Goal: Information Seeking & Learning: Find specific fact

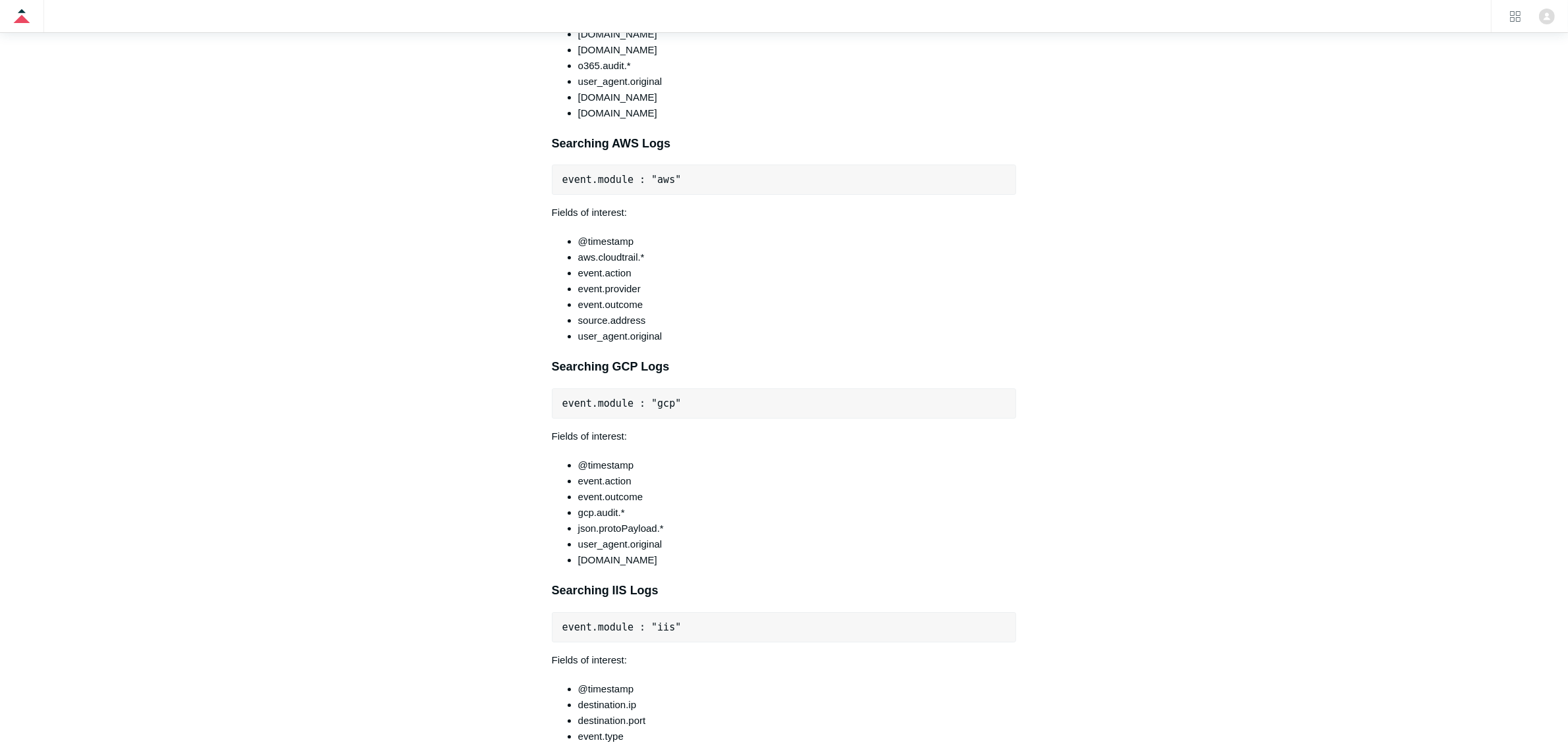
scroll to position [5931, 0]
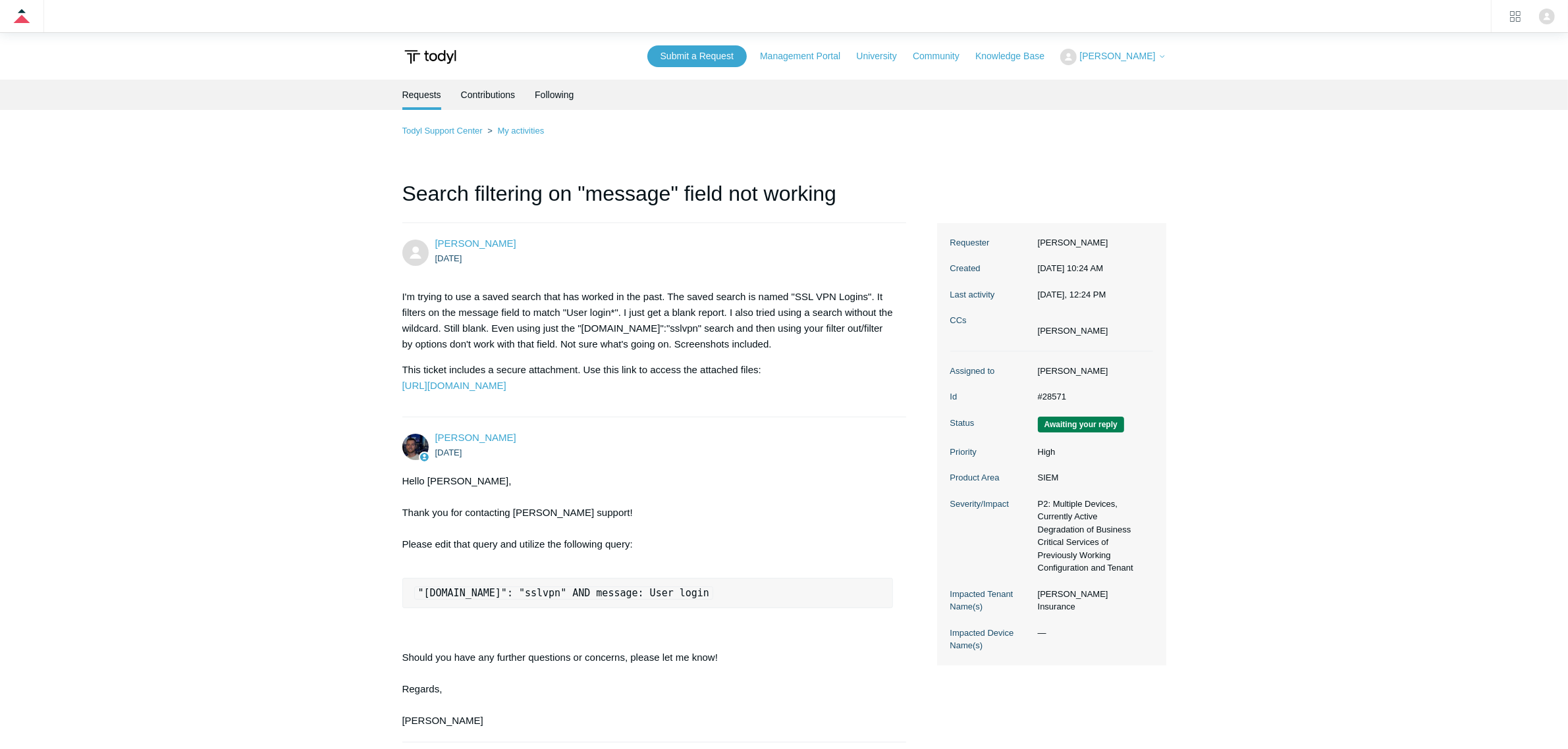
click at [207, 99] on div "Requests Contributions Following" at bounding box center [784, 95] width 1568 height 30
